Goal: Information Seeking & Learning: Learn about a topic

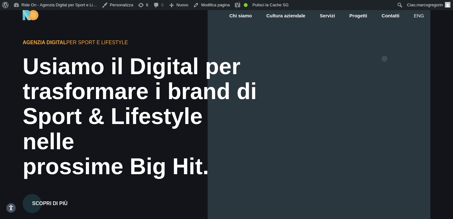
click at [385, 48] on div at bounding box center [319, 119] width 223 height 219
click at [394, 48] on div at bounding box center [319, 119] width 223 height 219
click at [330, 95] on div at bounding box center [319, 119] width 223 height 219
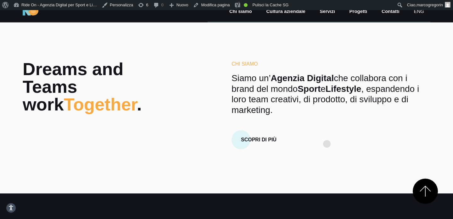
scroll to position [222, 0]
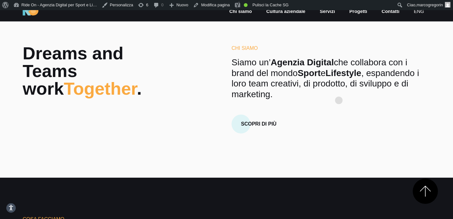
click at [339, 90] on p "Siamo un’ Agenzia Digital che collabora con i brand del mondo Sport e Lifestyle…" at bounding box center [331, 78] width 199 height 42
click at [358, 68] on strong "Lifestyle" at bounding box center [344, 73] width 36 height 10
click at [356, 74] on strong "Lifestyle" at bounding box center [344, 73] width 36 height 10
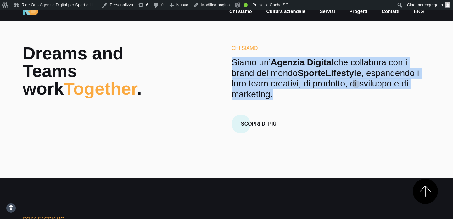
click at [356, 74] on strong "Lifestyle" at bounding box center [344, 73] width 36 height 10
click at [362, 69] on strong "Lifestyle" at bounding box center [344, 73] width 36 height 10
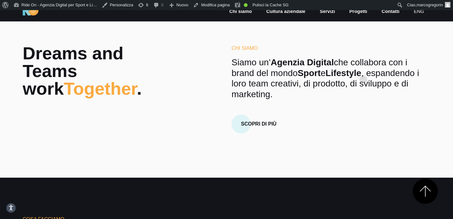
click at [361, 71] on strong "Lifestyle" at bounding box center [344, 73] width 36 height 10
click at [370, 63] on p "Siamo un’ Agenzia Digital che collabora con i brand del mondo Sport e Lifestyle…" at bounding box center [331, 78] width 199 height 42
click at [362, 73] on strong "Lifestyle" at bounding box center [344, 73] width 36 height 10
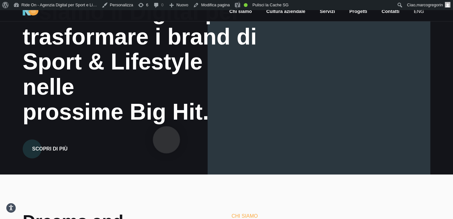
scroll to position [0, 0]
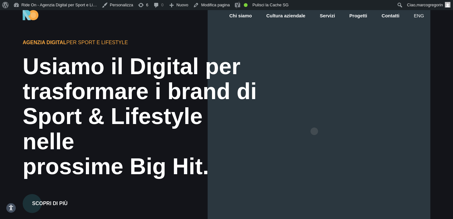
click at [316, 118] on div at bounding box center [319, 119] width 223 height 219
click at [336, 105] on div at bounding box center [319, 119] width 223 height 219
click at [294, 105] on div at bounding box center [319, 119] width 223 height 219
click at [310, 99] on div at bounding box center [319, 119] width 223 height 219
click at [347, 97] on div at bounding box center [319, 119] width 223 height 219
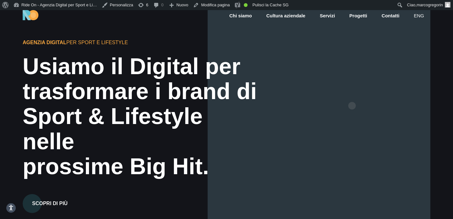
click at [354, 94] on div at bounding box center [319, 119] width 223 height 219
click at [323, 47] on div at bounding box center [319, 119] width 223 height 219
